Goal: Find specific page/section: Find specific page/section

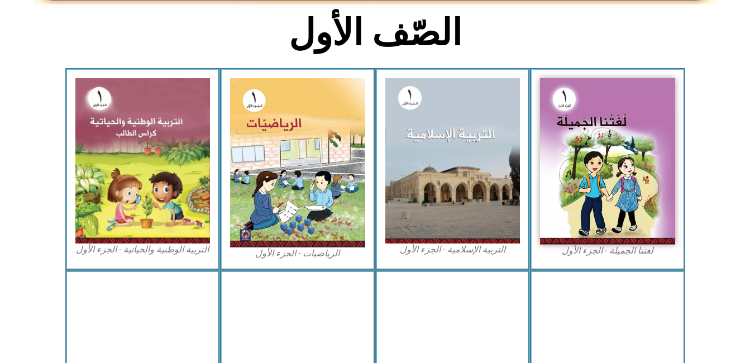
scroll to position [388, 0]
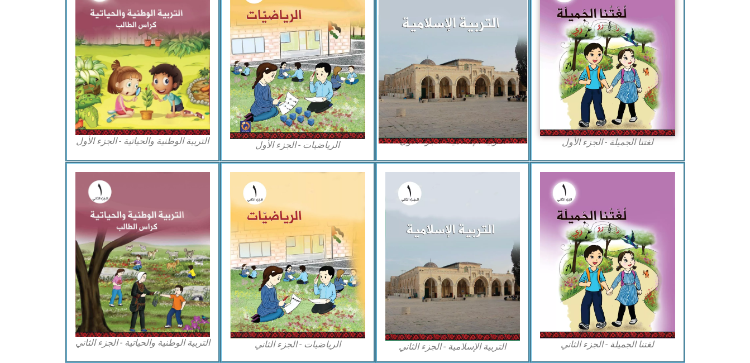
click at [442, 88] on img at bounding box center [452, 52] width 149 height 182
click at [450, 97] on img at bounding box center [452, 52] width 149 height 182
click at [452, 115] on img at bounding box center [452, 52] width 149 height 182
click at [452, 91] on img at bounding box center [452, 52] width 149 height 182
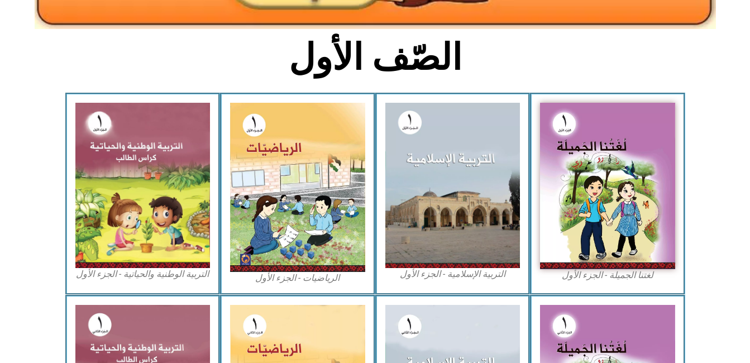
scroll to position [277, 0]
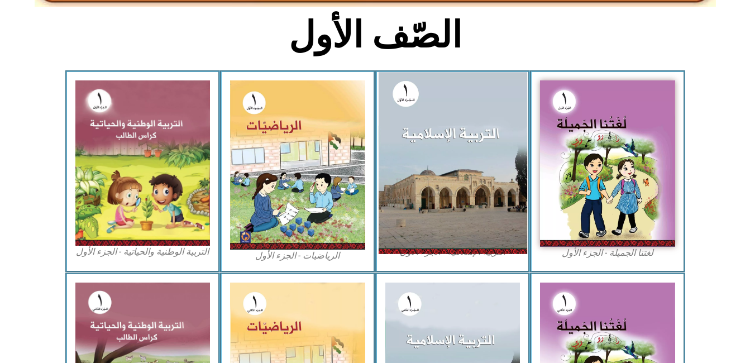
click at [429, 194] on img at bounding box center [452, 163] width 149 height 182
click at [474, 227] on img at bounding box center [452, 163] width 149 height 182
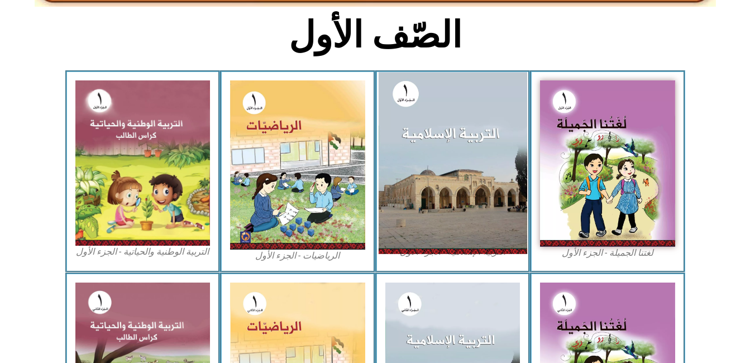
click at [493, 143] on img at bounding box center [452, 163] width 149 height 182
